Goal: Check status: Check status

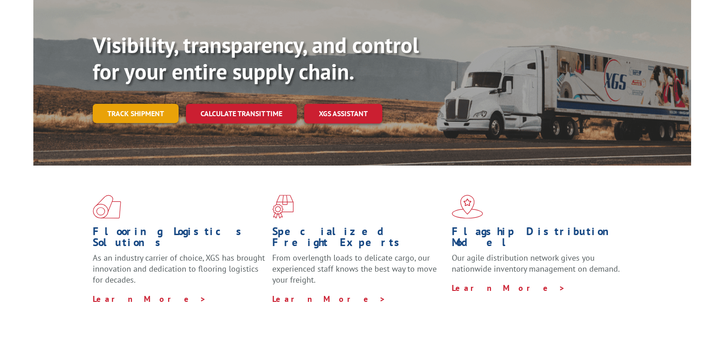
scroll to position [91, 0]
click at [133, 104] on link "Track shipment" at bounding box center [136, 113] width 86 height 19
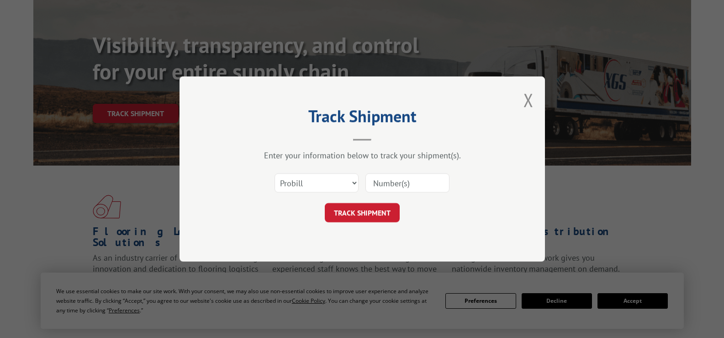
click at [392, 184] on input at bounding box center [408, 182] width 84 height 19
paste input "YK8HA4M8MV9PZM4"
type input "YK8HA4M8MV9PZM4"
click at [381, 212] on button "TRACK SHIPMENT" at bounding box center [362, 212] width 75 height 19
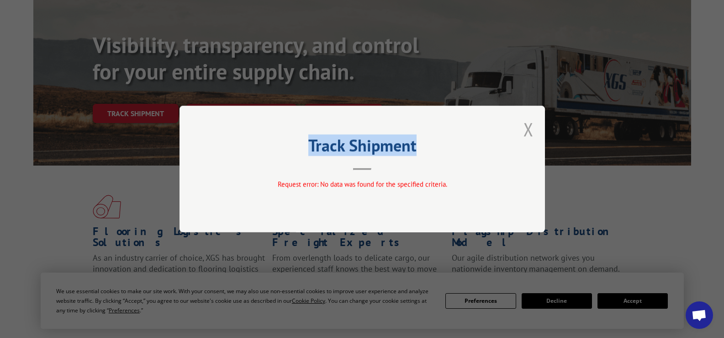
drag, startPoint x: 534, startPoint y: 124, endPoint x: 528, endPoint y: 126, distance: 5.9
click at [533, 124] on div "Track Shipment Request error: No data was found for the specified criteria." at bounding box center [363, 169] width 366 height 127
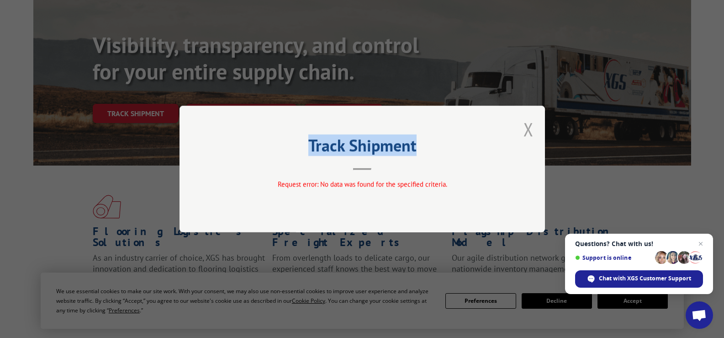
click at [526, 128] on button "Close modal" at bounding box center [529, 129] width 10 height 24
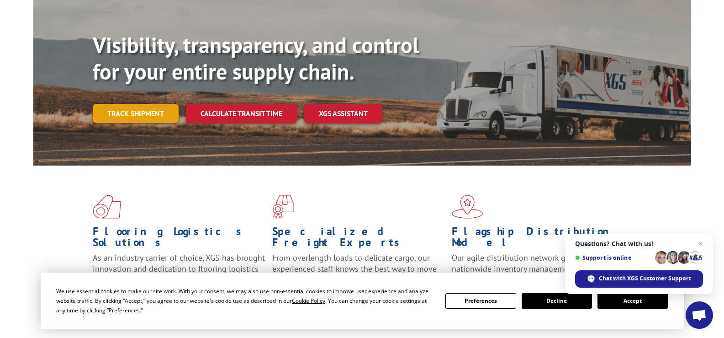
click at [152, 104] on link "Track shipment" at bounding box center [136, 113] width 86 height 19
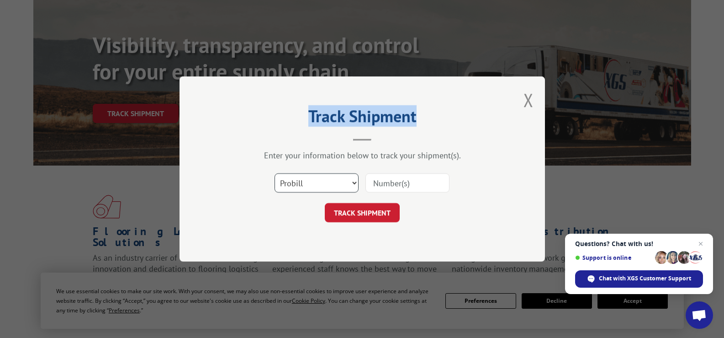
click at [298, 179] on select "Select category... Probill BOL PO" at bounding box center [317, 182] width 84 height 19
select select "bol"
click at [275, 173] on select "Select category... Probill BOL PO" at bounding box center [317, 182] width 84 height 19
click at [382, 184] on input at bounding box center [408, 182] width 84 height 19
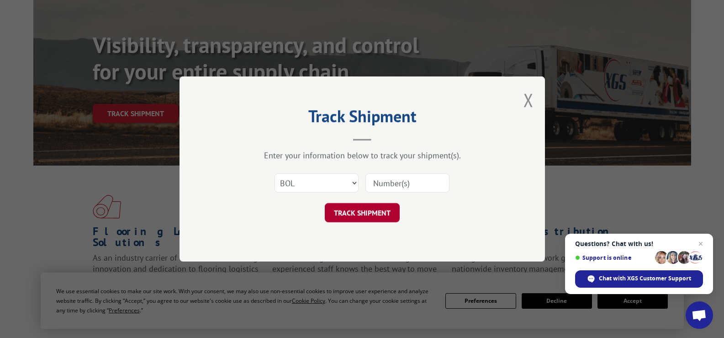
paste input "YK8HA4M8MV9PZM4"
type input "YK8HA4M8MV9PZM4"
click at [363, 212] on button "TRACK SHIPMENT" at bounding box center [362, 212] width 75 height 19
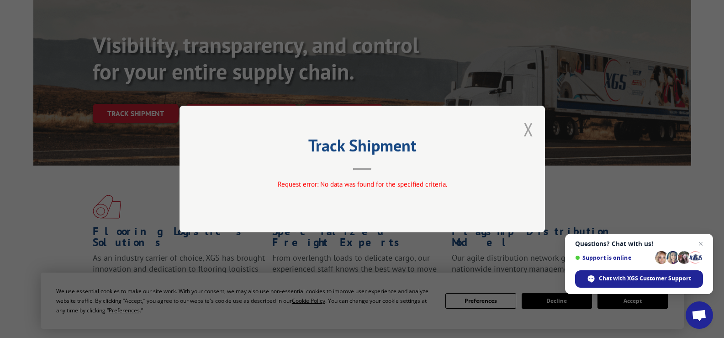
drag, startPoint x: 531, startPoint y: 127, endPoint x: 513, endPoint y: 133, distance: 19.4
click at [531, 127] on button "Close modal" at bounding box center [529, 129] width 10 height 24
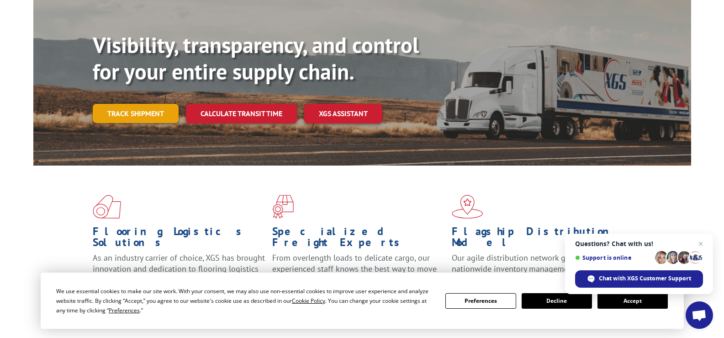
click at [139, 104] on link "Track shipment" at bounding box center [136, 113] width 86 height 19
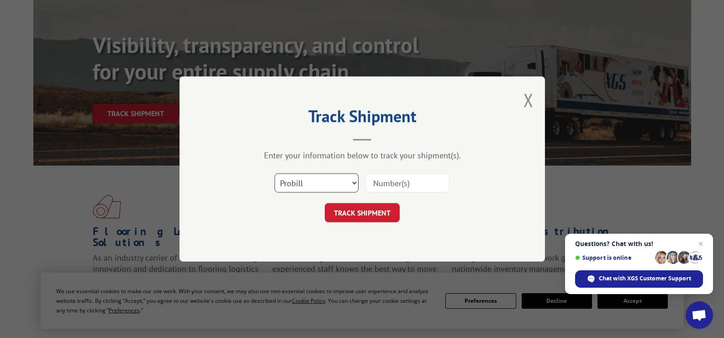
drag, startPoint x: 319, startPoint y: 185, endPoint x: 315, endPoint y: 191, distance: 7.6
click at [319, 185] on select "Select category... Probill BOL PO" at bounding box center [317, 182] width 84 height 19
select select "po"
click at [275, 173] on select "Select category... Probill BOL PO" at bounding box center [317, 182] width 84 height 19
click at [393, 187] on input at bounding box center [408, 182] width 84 height 19
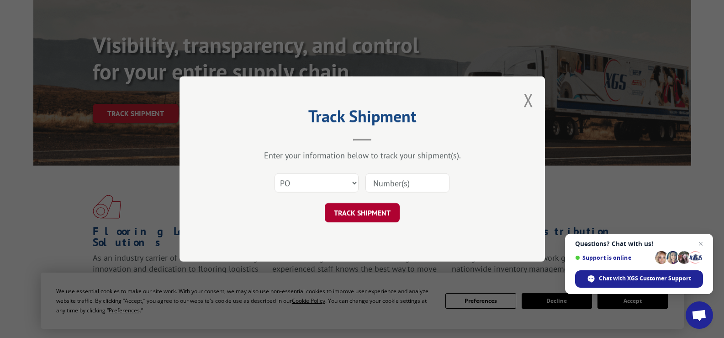
paste input "27-00050242"
type input "27-00050242"
click at [379, 212] on button "TRACK SHIPMENT" at bounding box center [362, 212] width 75 height 19
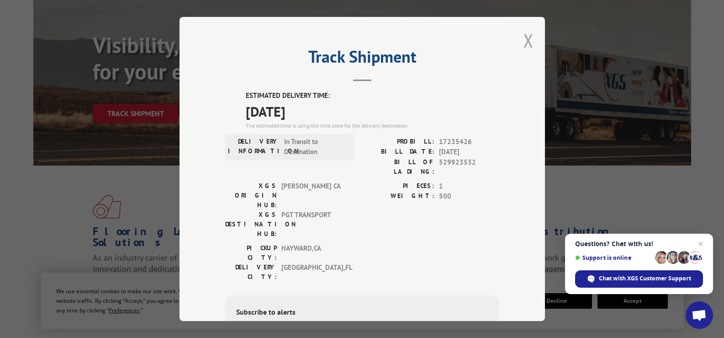
click at [525, 45] on button "Close modal" at bounding box center [529, 40] width 10 height 24
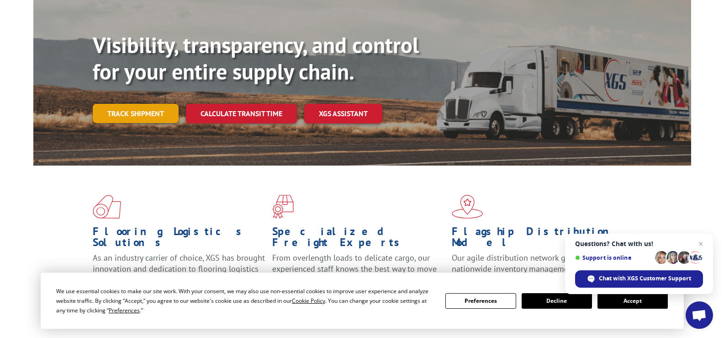
click at [129, 104] on link "Track shipment" at bounding box center [136, 113] width 86 height 19
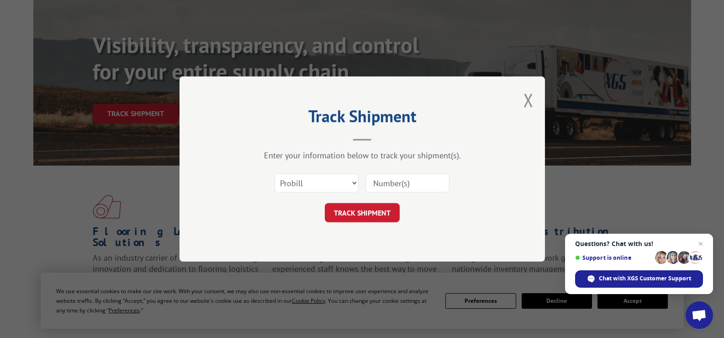
click at [393, 181] on input at bounding box center [408, 182] width 84 height 19
paste input "10452289197"
type input "10452289197"
click at [364, 213] on button "TRACK SHIPMENT" at bounding box center [362, 212] width 75 height 19
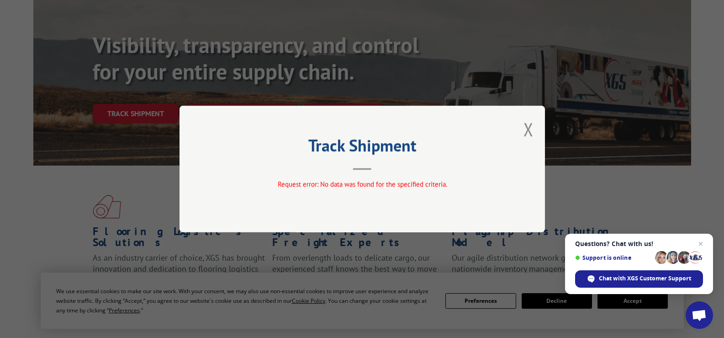
click at [522, 131] on div "Track Shipment Request error: No data was found for the specified criteria." at bounding box center [363, 169] width 366 height 127
click at [528, 133] on button "Close modal" at bounding box center [529, 129] width 10 height 24
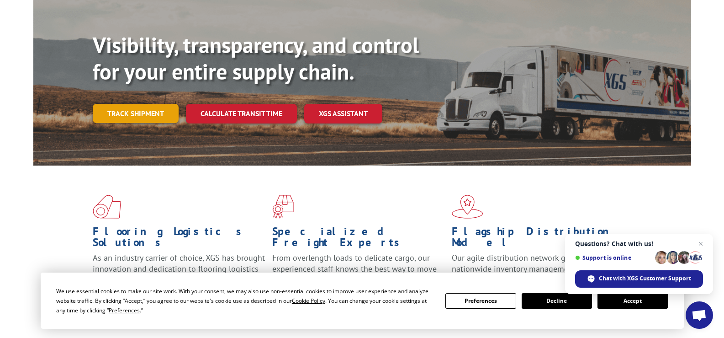
click at [122, 104] on link "Track shipment" at bounding box center [136, 113] width 86 height 19
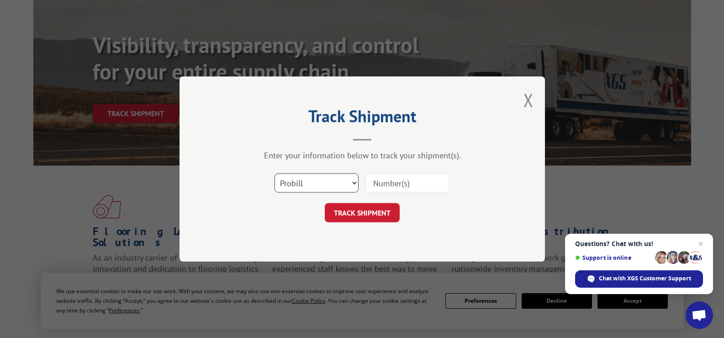
drag, startPoint x: 296, startPoint y: 180, endPoint x: 298, endPoint y: 186, distance: 5.9
click at [296, 180] on select "Select category... Probill BOL PO" at bounding box center [317, 182] width 84 height 19
select select "bol"
click at [275, 173] on select "Select category... Probill BOL PO" at bounding box center [317, 182] width 84 height 19
click at [385, 183] on input at bounding box center [408, 182] width 84 height 19
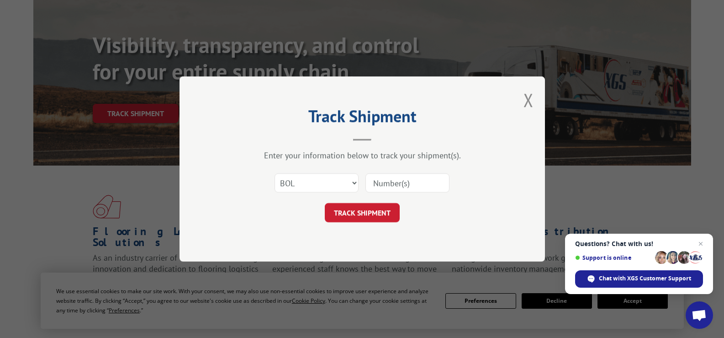
paste input "10452289197"
type input "10452289197"
click at [376, 210] on button "TRACK SHIPMENT" at bounding box center [362, 212] width 75 height 19
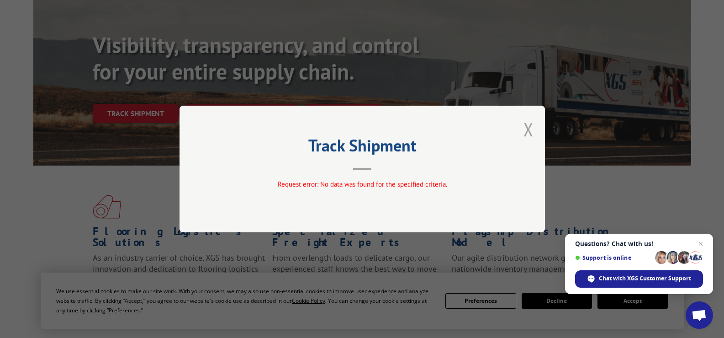
click at [529, 124] on button "Close modal" at bounding box center [529, 129] width 10 height 24
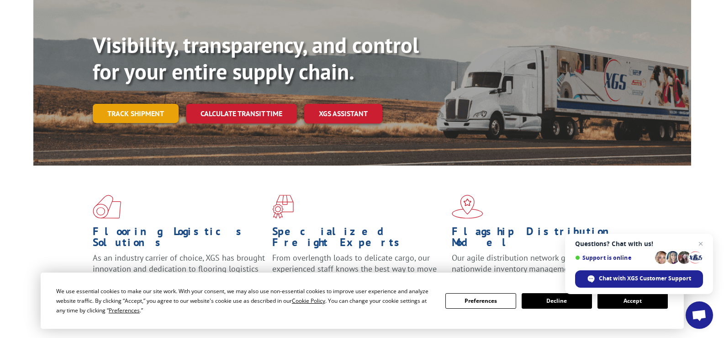
click at [110, 104] on link "Track shipment" at bounding box center [136, 113] width 86 height 19
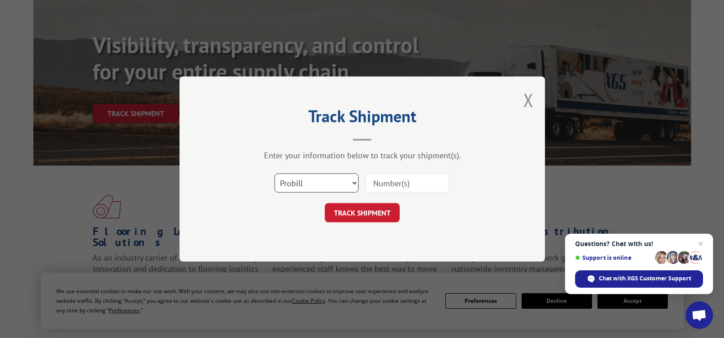
click at [313, 181] on select "Select category... Probill BOL PO" at bounding box center [317, 182] width 84 height 19
click at [436, 117] on h2 "Track Shipment" at bounding box center [362, 118] width 274 height 17
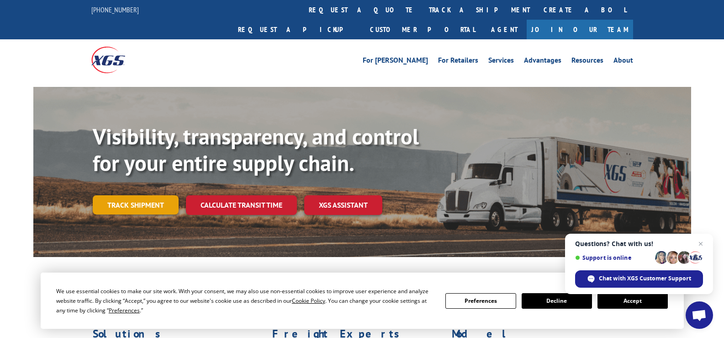
click at [158, 195] on link "Track shipment" at bounding box center [136, 204] width 86 height 19
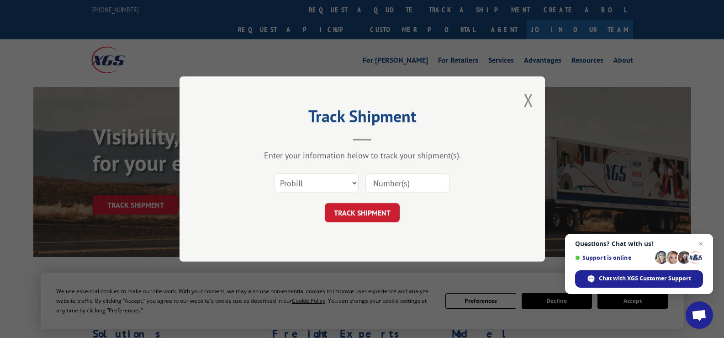
drag, startPoint x: 403, startPoint y: 180, endPoint x: 399, endPoint y: 186, distance: 7.0
click at [403, 180] on input at bounding box center [408, 182] width 84 height 19
paste input "17496625"
type input "17496625"
click at [378, 215] on button "TRACK SHIPMENT" at bounding box center [362, 212] width 75 height 19
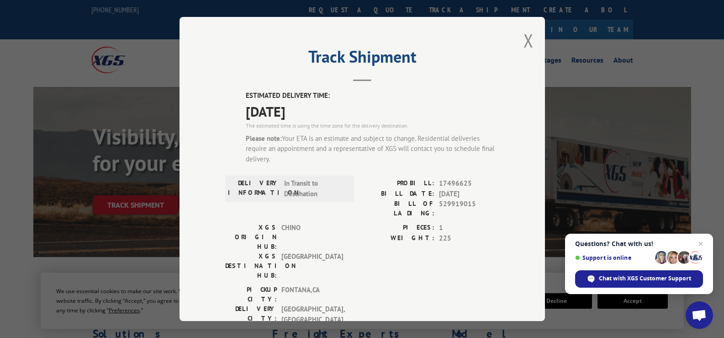
drag, startPoint x: 531, startPoint y: 45, endPoint x: 516, endPoint y: 42, distance: 15.3
click at [531, 45] on div "Track Shipment ESTIMATED DELIVERY TIME: 10/03/2025 The estimated time is using …" at bounding box center [363, 169] width 366 height 304
drag, startPoint x: 516, startPoint y: 42, endPoint x: 476, endPoint y: 38, distance: 40.9
click at [517, 42] on div "Track Shipment ESTIMATED DELIVERY TIME: 10/03/2025 The estimated time is using …" at bounding box center [363, 169] width 366 height 304
drag, startPoint x: 533, startPoint y: 42, endPoint x: 526, endPoint y: 41, distance: 6.4
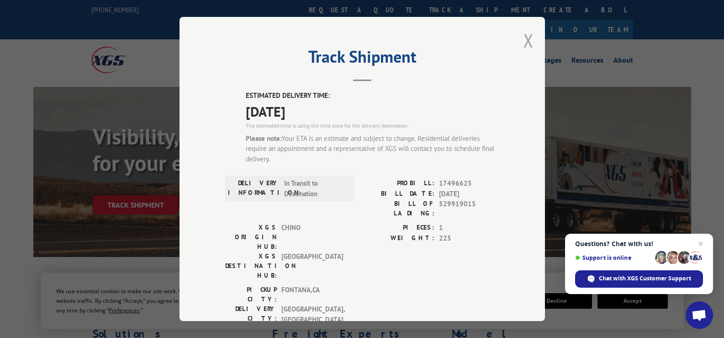
click at [532, 42] on div "Track Shipment ESTIMATED DELIVERY TIME: 10/03/2025 The estimated time is using …" at bounding box center [363, 169] width 366 height 304
drag, startPoint x: 526, startPoint y: 41, endPoint x: 335, endPoint y: 3, distance: 194.7
click at [526, 41] on button "Close modal" at bounding box center [529, 40] width 10 height 24
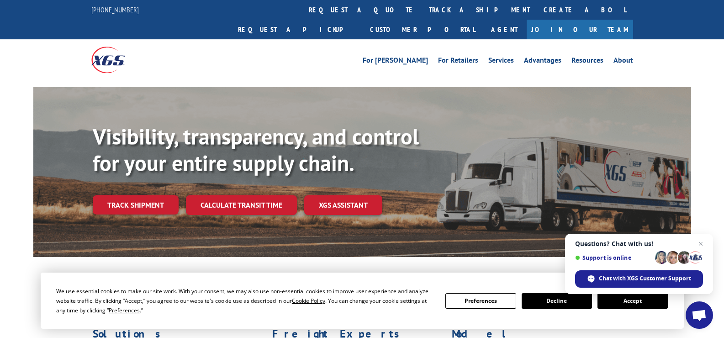
click at [123, 195] on link "Track shipment" at bounding box center [136, 204] width 86 height 19
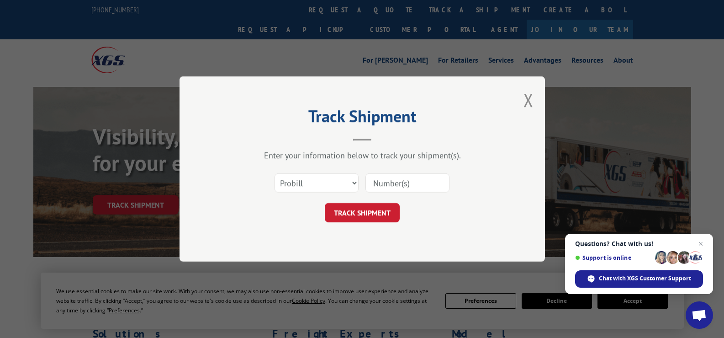
click at [403, 178] on input at bounding box center [408, 182] width 84 height 19
paste input "https://www.xgsi.com/"
type input "https://www.xgsi.com/"
click at [366, 211] on button "TRACK SHIPMENT" at bounding box center [362, 212] width 75 height 19
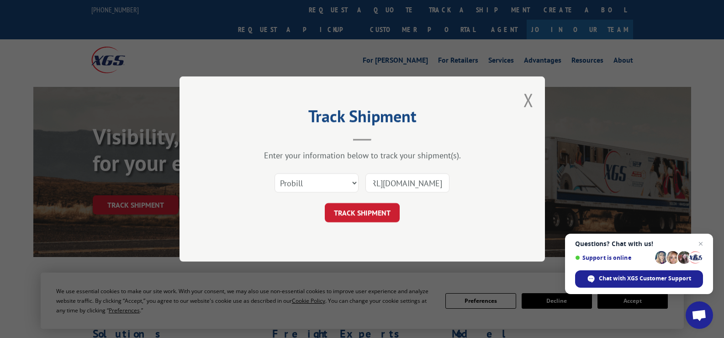
scroll to position [0, 0]
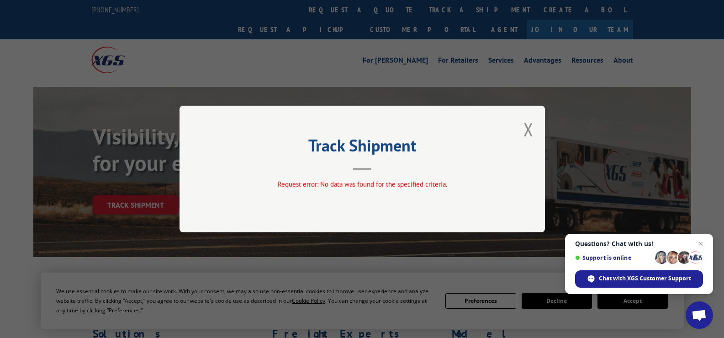
click at [530, 127] on button "Close modal" at bounding box center [529, 129] width 10 height 24
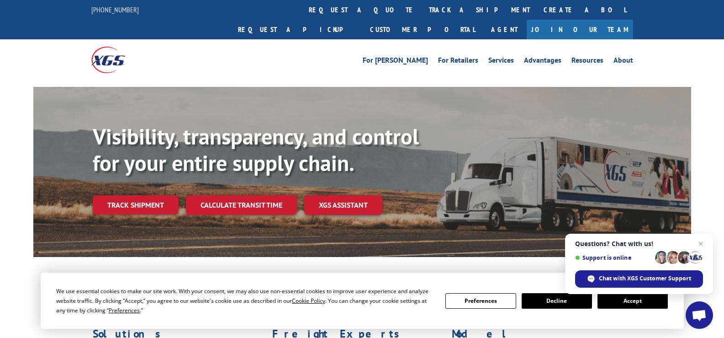
click at [117, 195] on link "Track shipment" at bounding box center [136, 204] width 86 height 19
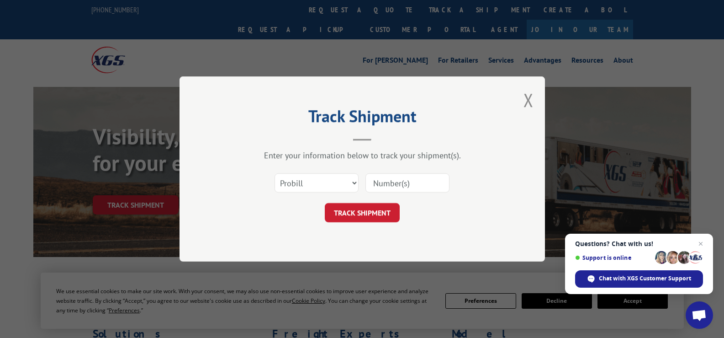
click at [385, 188] on input at bounding box center [408, 182] width 84 height 19
paste input "17496625"
type input "17496625"
click at [368, 208] on button "TRACK SHIPMENT" at bounding box center [362, 212] width 75 height 19
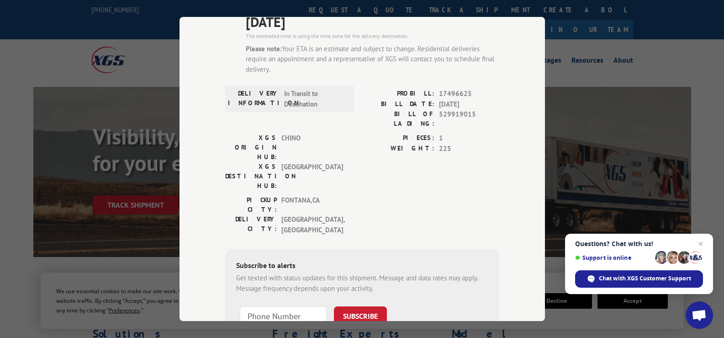
scroll to position [91, 0]
